Goal: Information Seeking & Learning: Learn about a topic

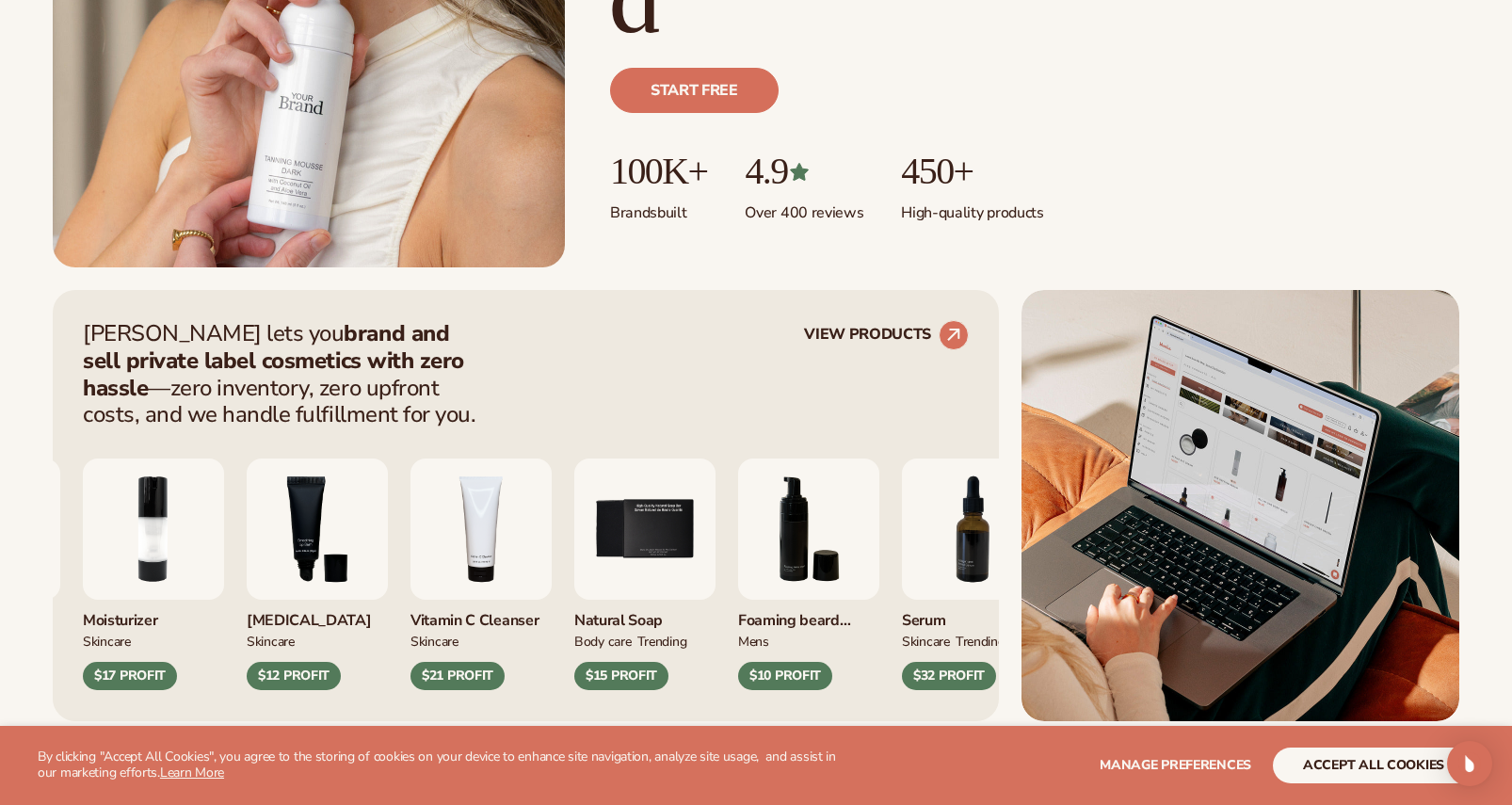
scroll to position [497, 0]
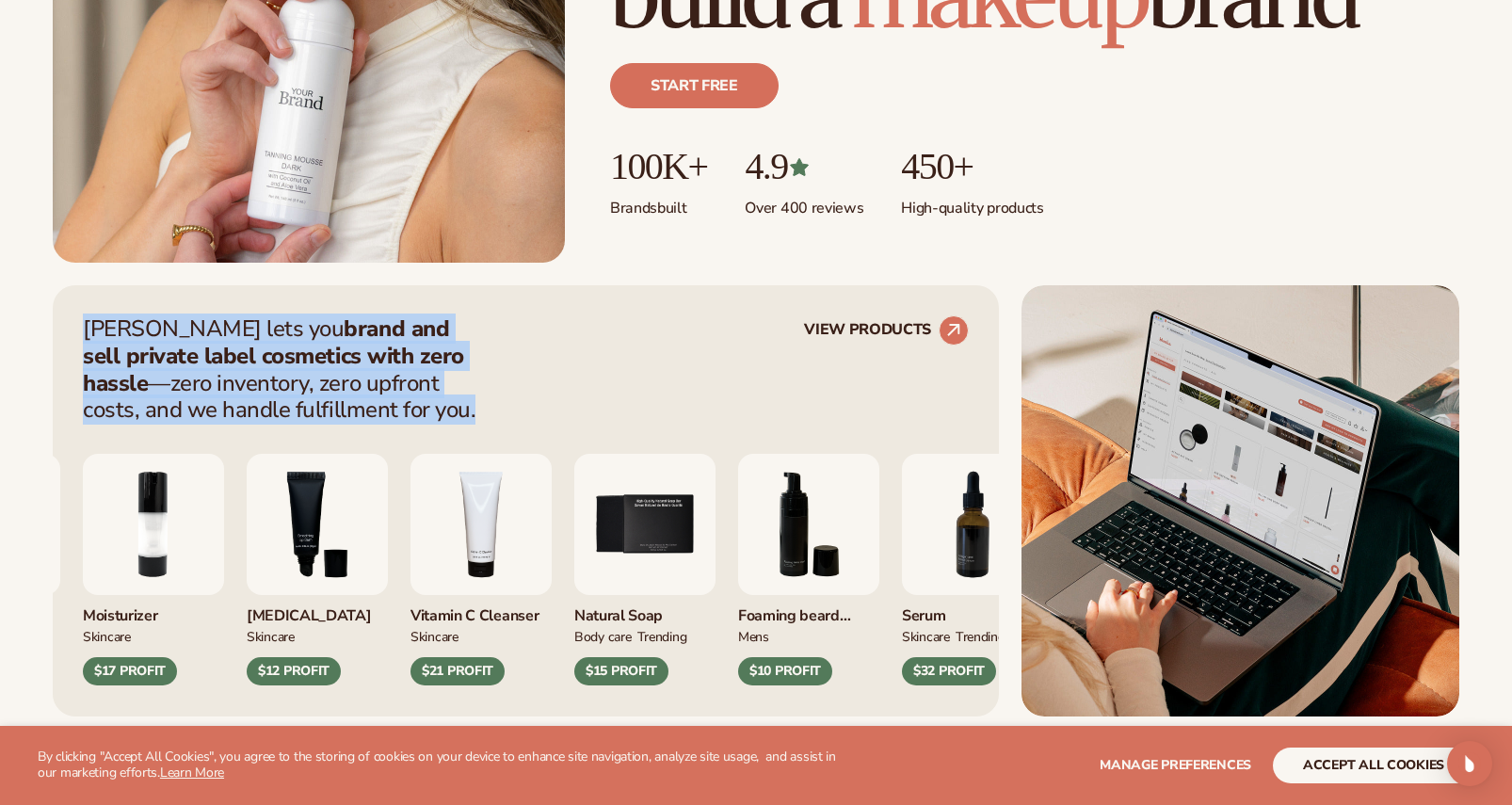
drag, startPoint x: 83, startPoint y: 327, endPoint x: 369, endPoint y: 416, distance: 299.5
click at [369, 416] on p "[PERSON_NAME] lets you brand and sell private label cosmetics with zero hassle …" at bounding box center [285, 369] width 405 height 108
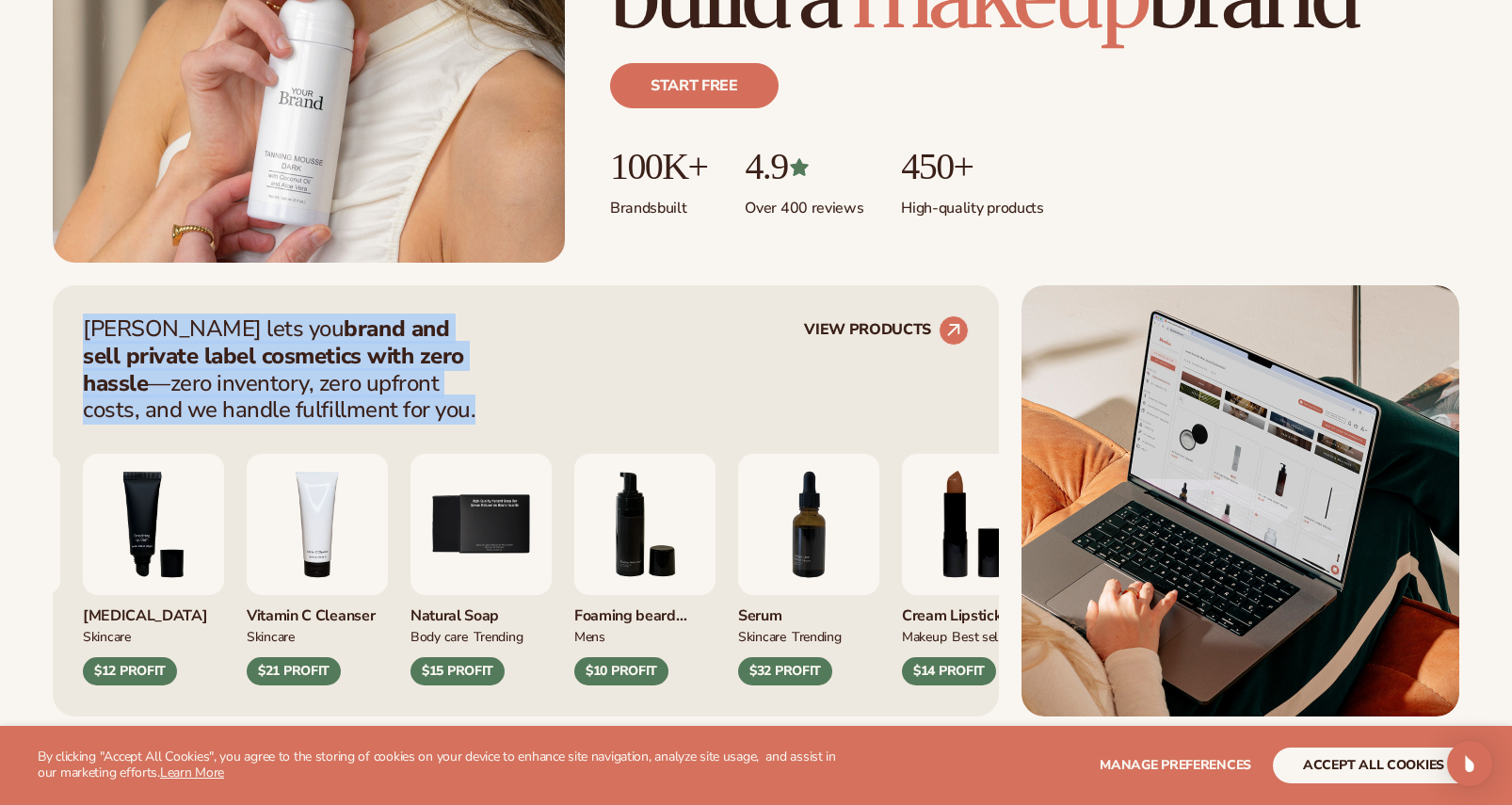
copy p "[PERSON_NAME] lets you brand and sell private label cosmetics with zero hassle …"
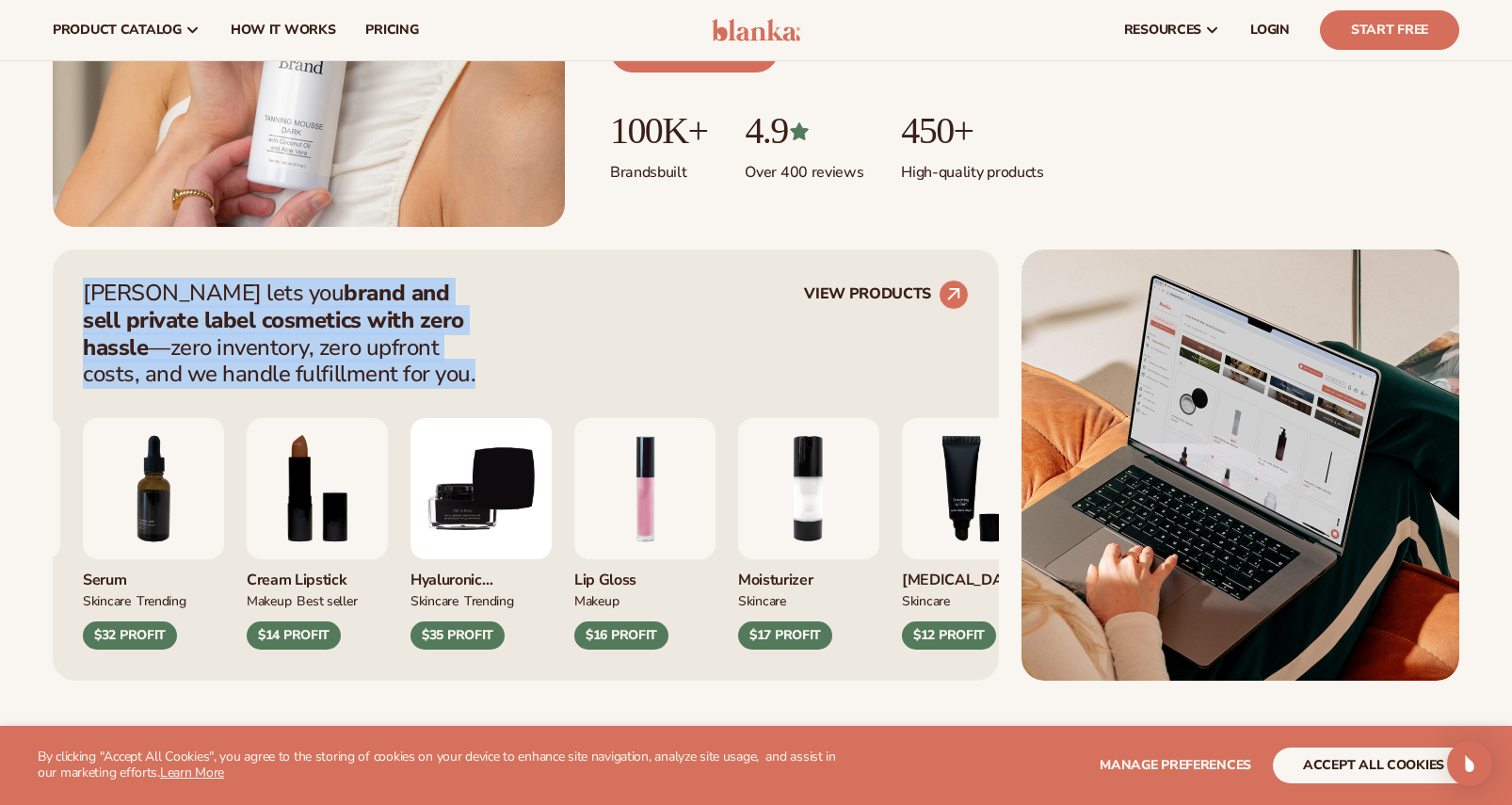
scroll to position [0, 0]
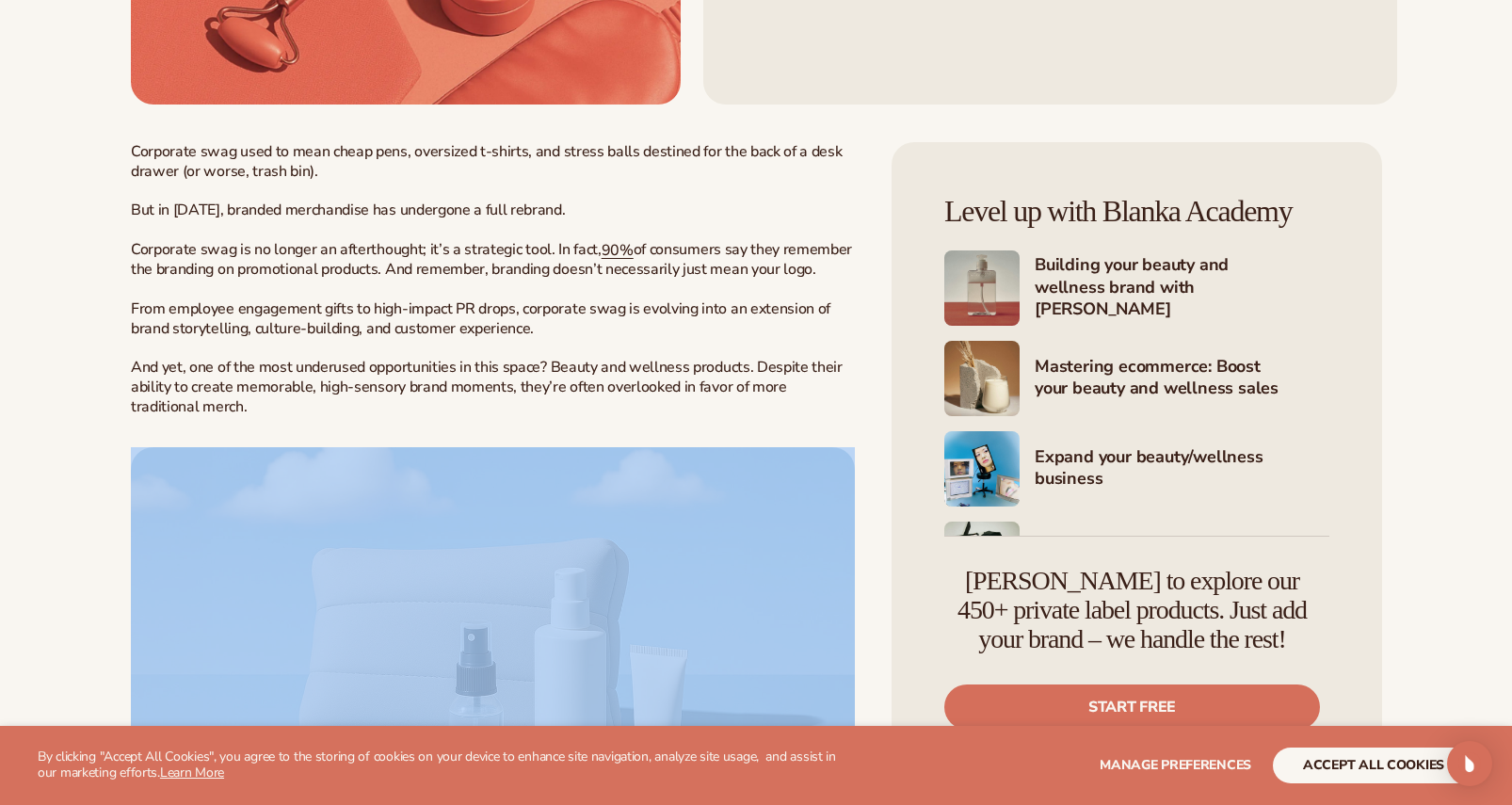
scroll to position [717, 0]
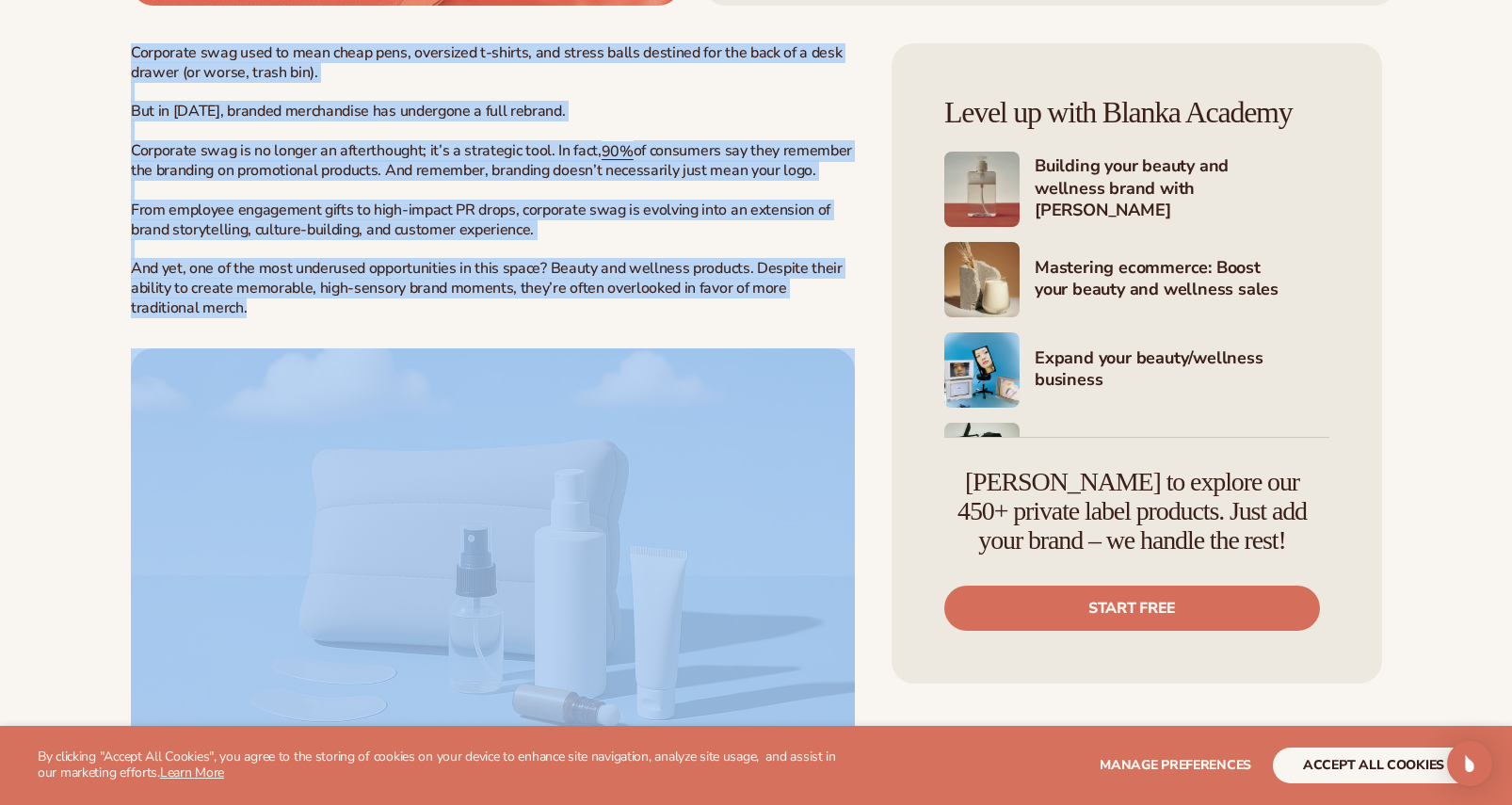
drag, startPoint x: 829, startPoint y: 607, endPoint x: 122, endPoint y: 45, distance: 903.2
copy div "Loremipsu dolo sita co adip elits doei, temporinc u-labore, etd magnaa enima mi…"
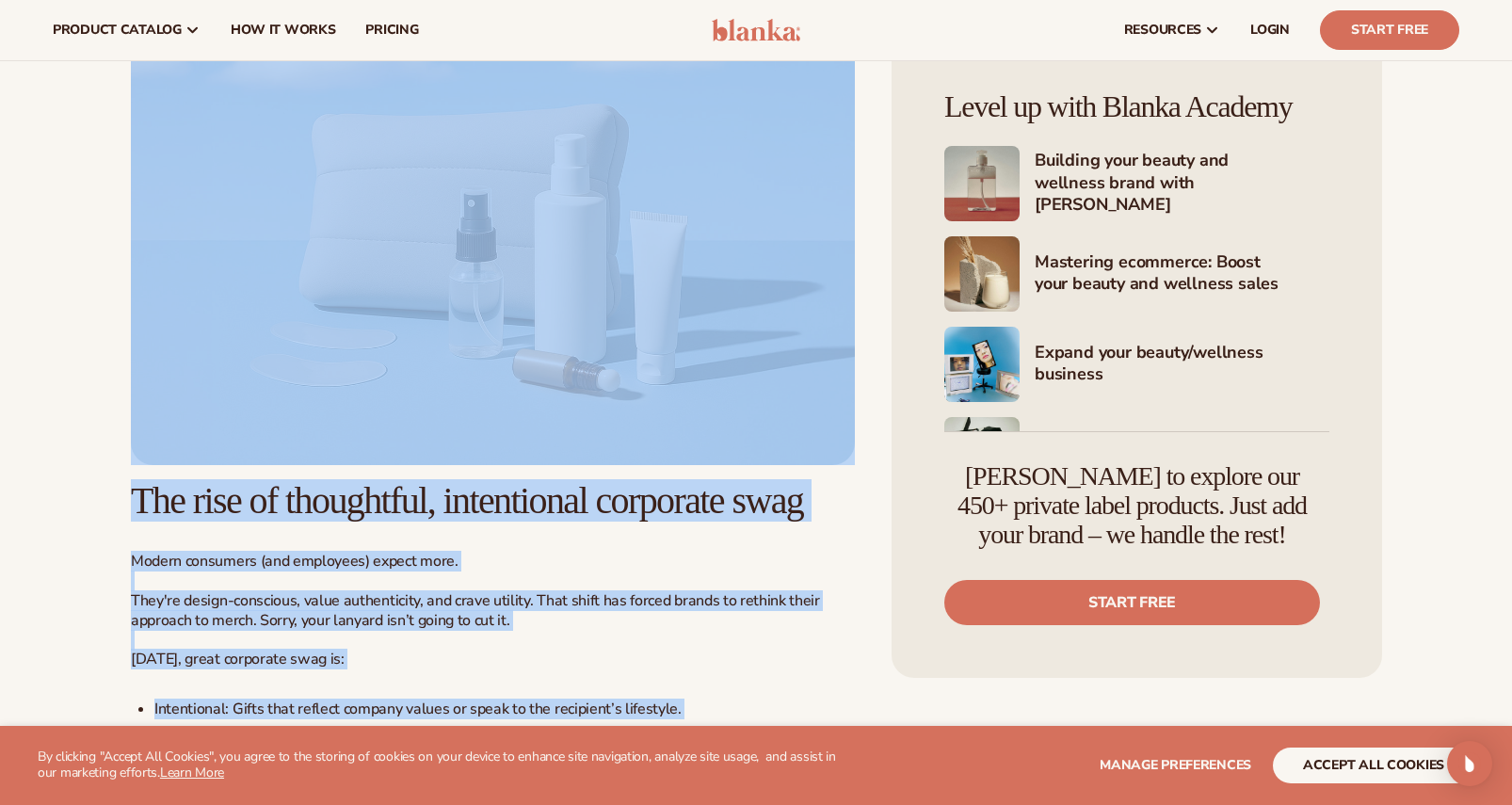
scroll to position [0, 0]
